Goal: Browse casually: Explore the website without a specific task or goal

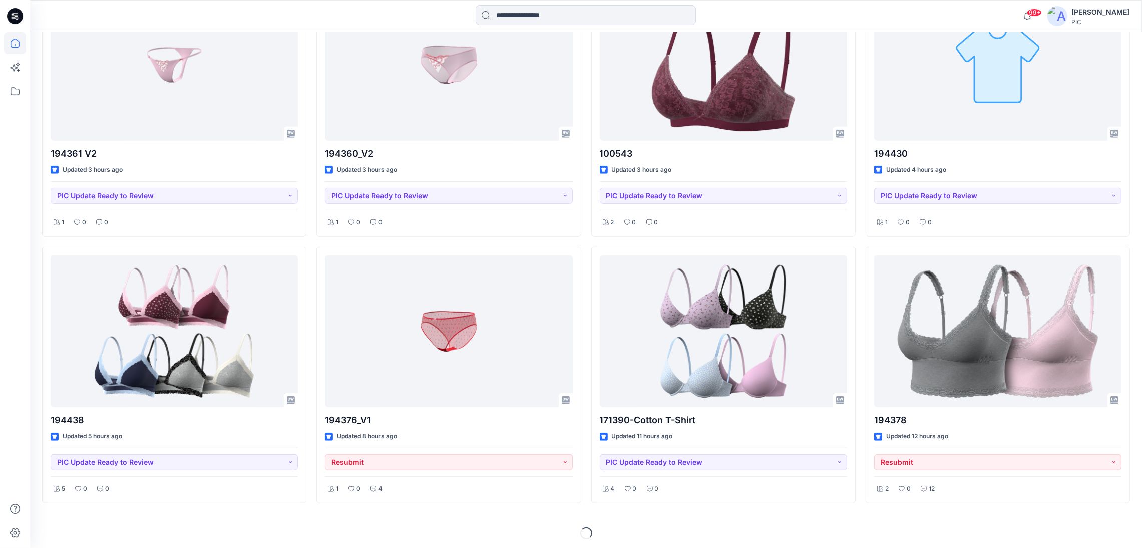
scroll to position [640, 0]
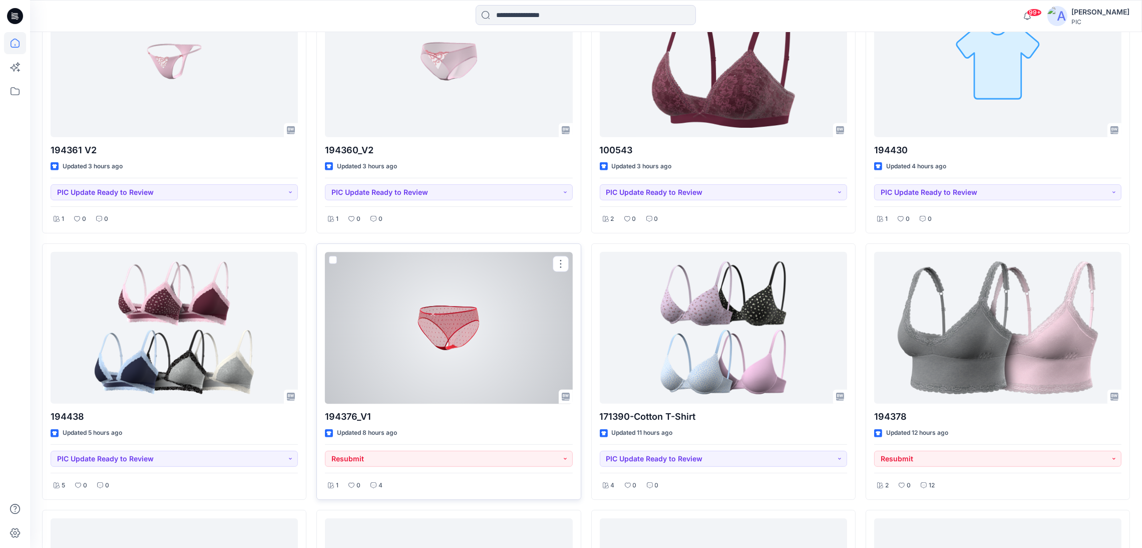
click at [476, 344] on div at bounding box center [448, 328] width 247 height 152
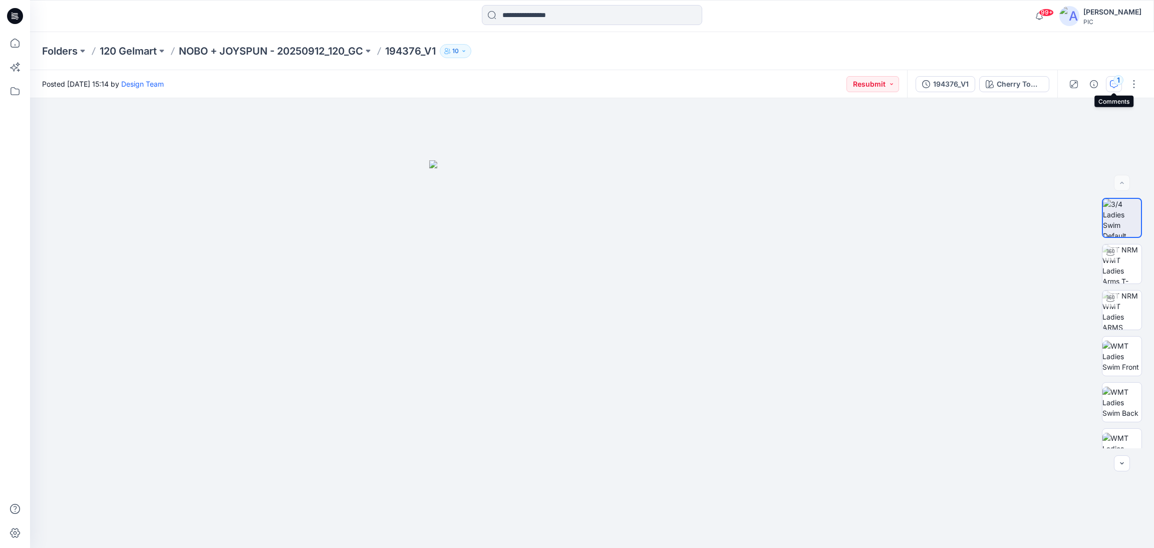
click at [1119, 82] on div "1" at bounding box center [1118, 80] width 10 height 10
click at [1113, 82] on div "1" at bounding box center [1118, 80] width 10 height 10
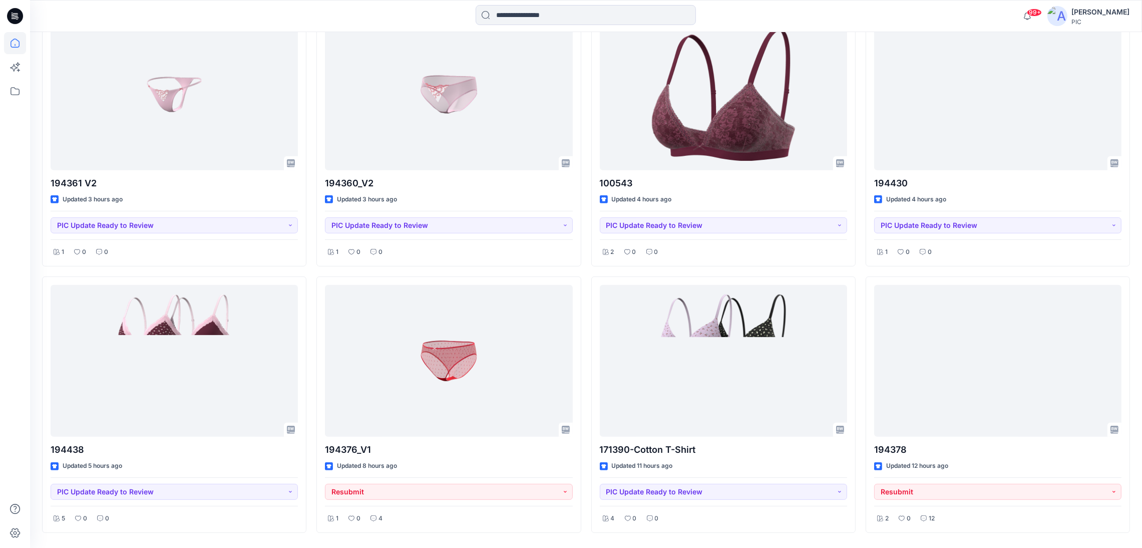
scroll to position [640, 0]
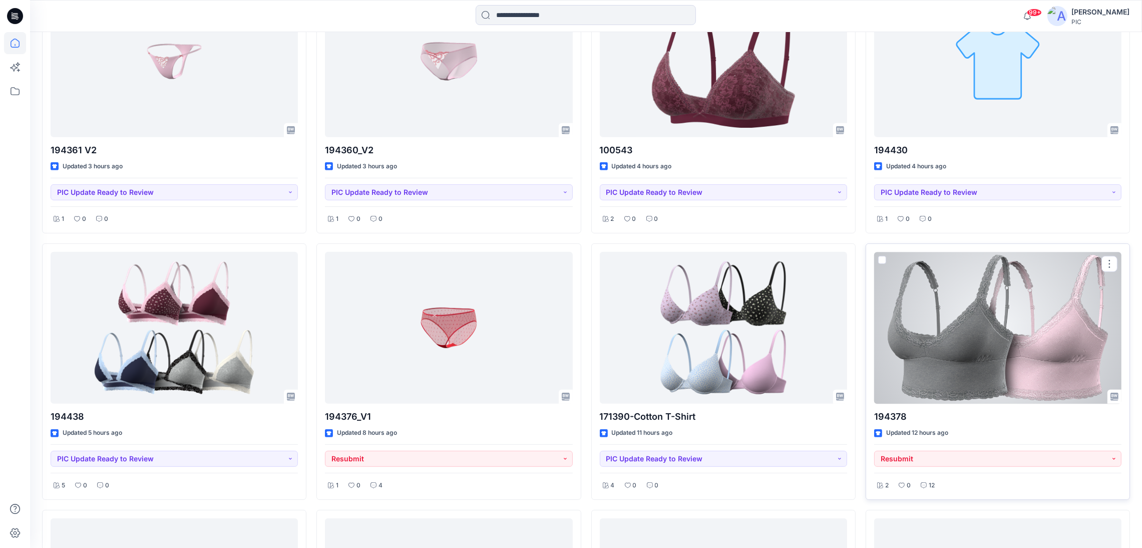
click at [987, 412] on p "194378" at bounding box center [997, 417] width 247 height 14
click at [1000, 335] on div at bounding box center [997, 328] width 247 height 152
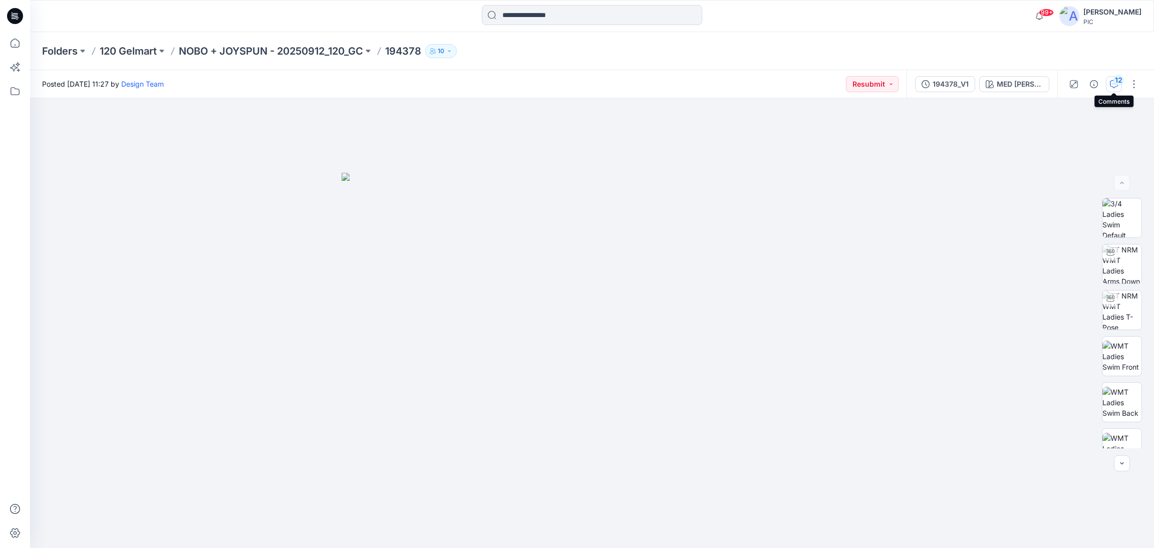
click at [1117, 86] on icon "button" at bounding box center [1114, 84] width 8 height 8
